Goal: Find specific page/section: Find specific page/section

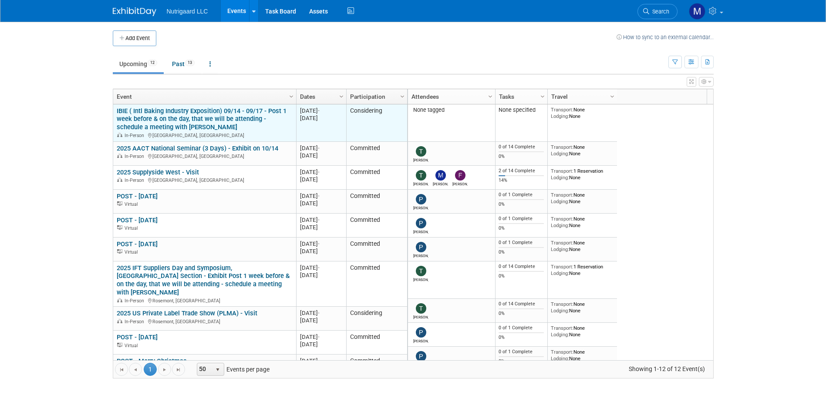
click at [253, 128] on div "IBIE ( Intl Baking Industry Exposition) 09/14 - 09/17 - Post 1 week before & on…" at bounding box center [204, 123] width 175 height 32
click at [185, 120] on link "IBIE ( Intl Baking Industry Exposition) 09/14 - 09/17 - Post 1 week before & on…" at bounding box center [202, 119] width 170 height 24
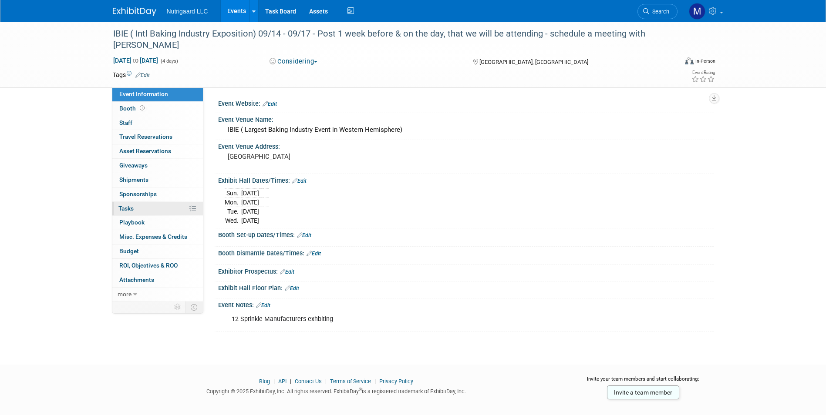
click at [127, 206] on span "Tasks 0%" at bounding box center [125, 208] width 15 height 7
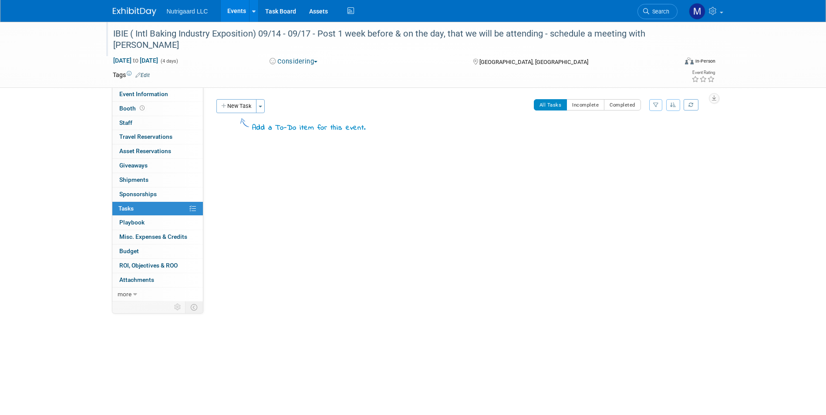
click at [135, 36] on div "IBIE ( Intl Baking Industry Exposition) 09/14 - 09/17 - Post 1 week before & on…" at bounding box center [387, 39] width 554 height 27
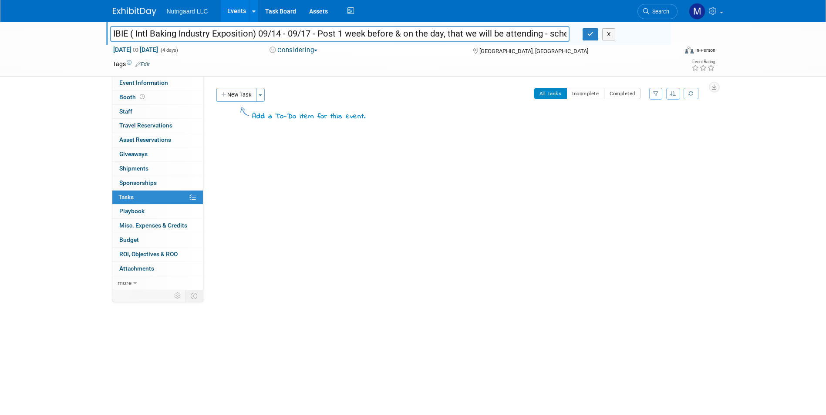
click at [52, 123] on div "IBIE ( Intl Baking Industry Exposition) 09/14 - 09/17 - Post 1 week before & on…" at bounding box center [413, 183] width 826 height 323
click at [118, 7] on link at bounding box center [140, 7] width 54 height 7
